Goal: Task Accomplishment & Management: Use online tool/utility

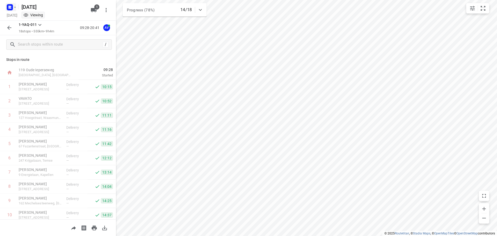
scroll to position [131, 0]
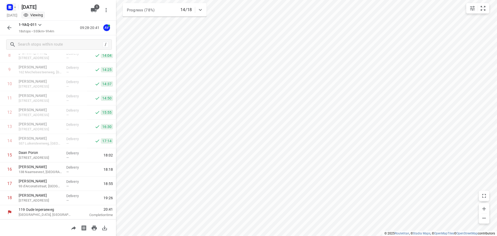
click at [11, 6] on icon "button" at bounding box center [10, 6] width 1 height 1
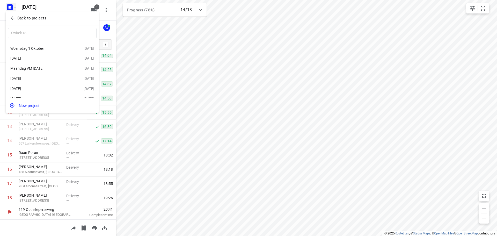
click at [40, 50] on div "Woensdag 1 Oktober" at bounding box center [40, 48] width 60 height 4
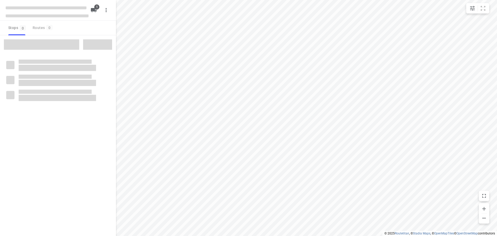
type input "distance"
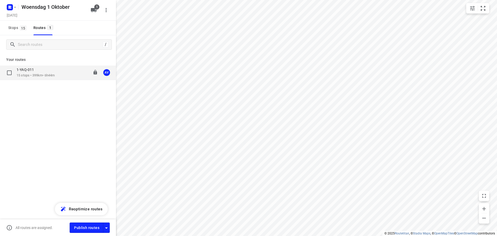
click at [61, 74] on div "1-YAQ-011 15 stops • 399km • 6h44m 09:00-16:34 AV" at bounding box center [66, 72] width 99 height 11
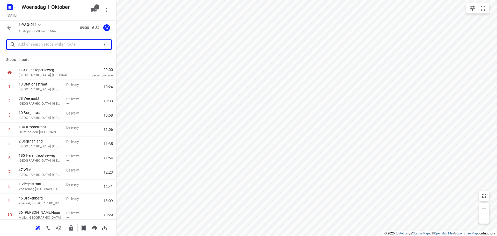
drag, startPoint x: 69, startPoint y: 48, endPoint x: 67, endPoint y: 40, distance: 7.9
click at [69, 48] on input "text" at bounding box center [59, 45] width 83 height 8
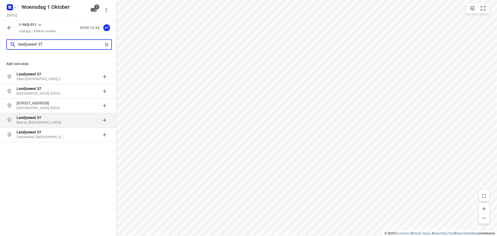
type input "landjuweel 37"
click at [39, 123] on p "Beerse, [GEOGRAPHIC_DATA]" at bounding box center [41, 122] width 48 height 5
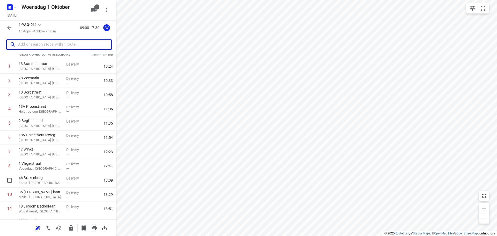
scroll to position [102, 0]
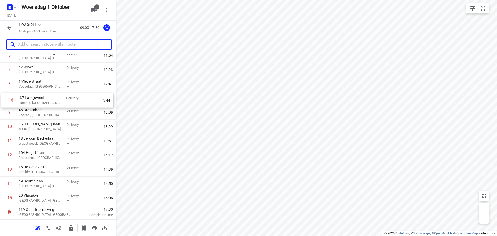
drag, startPoint x: 3, startPoint y: 198, endPoint x: 4, endPoint y: 98, distance: 99.9
click at [4, 98] on div "1 13 Stationsstraat [GEOGRAPHIC_DATA], [GEOGRAPHIC_DATA] Delivery — 10:24 2 78 …" at bounding box center [58, 91] width 116 height 228
drag, startPoint x: 3, startPoint y: 127, endPoint x: 3, endPoint y: 115, distance: 11.4
click at [3, 115] on div "1 13 Stationsstraat [GEOGRAPHIC_DATA], [GEOGRAPHIC_DATA] Delivery — 10:24 2 78 …" at bounding box center [58, 91] width 116 height 228
click at [47, 46] on input "text" at bounding box center [59, 45] width 83 height 8
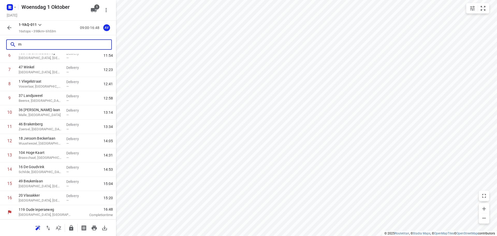
scroll to position [0, 0]
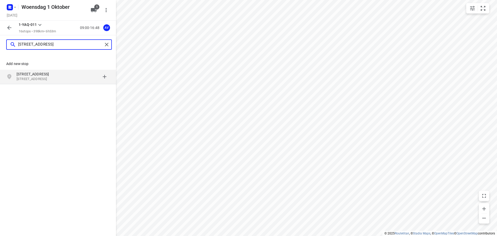
type input "[STREET_ADDRESS]"
click at [64, 78] on p "[STREET_ADDRESS]" at bounding box center [41, 79] width 48 height 5
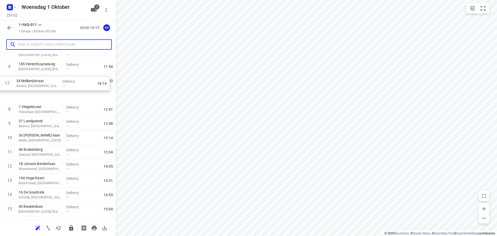
scroll to position [89, 0]
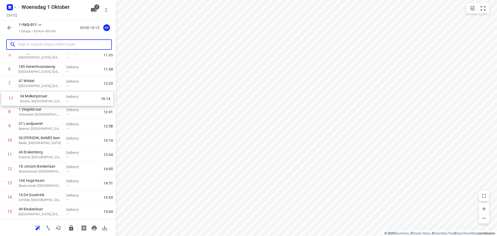
drag, startPoint x: 2, startPoint y: 199, endPoint x: 4, endPoint y: 98, distance: 100.4
click at [4, 98] on div "1 13 Stationsstraat [GEOGRAPHIC_DATA], [GEOGRAPHIC_DATA] Delivery — 10:24 2 78 …" at bounding box center [58, 112] width 116 height 242
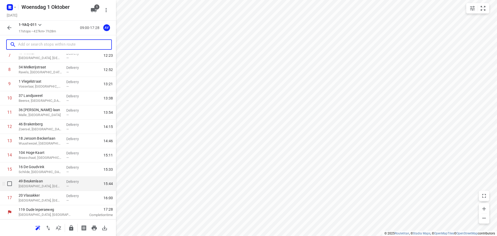
scroll to position [0, 0]
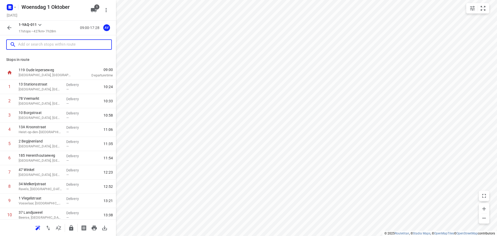
click at [53, 41] on input "text" at bounding box center [64, 45] width 93 height 8
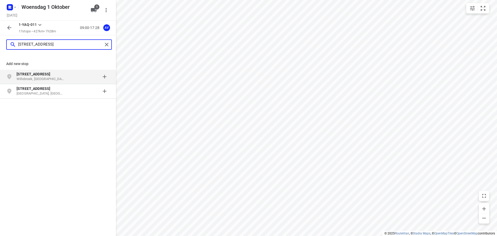
type input "[STREET_ADDRESS]"
click at [59, 77] on p "Willebroek, [GEOGRAPHIC_DATA]" at bounding box center [41, 79] width 48 height 5
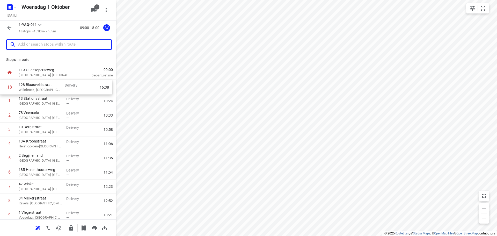
drag, startPoint x: 2, startPoint y: 199, endPoint x: 3, endPoint y: 87, distance: 112.1
click at [3, 87] on div "1 [GEOGRAPHIC_DATA], [GEOGRAPHIC_DATA] Delivery — 10:24 2 78 Veemarkt [GEOGRAPH…" at bounding box center [58, 208] width 116 height 256
